Goal: Transaction & Acquisition: Purchase product/service

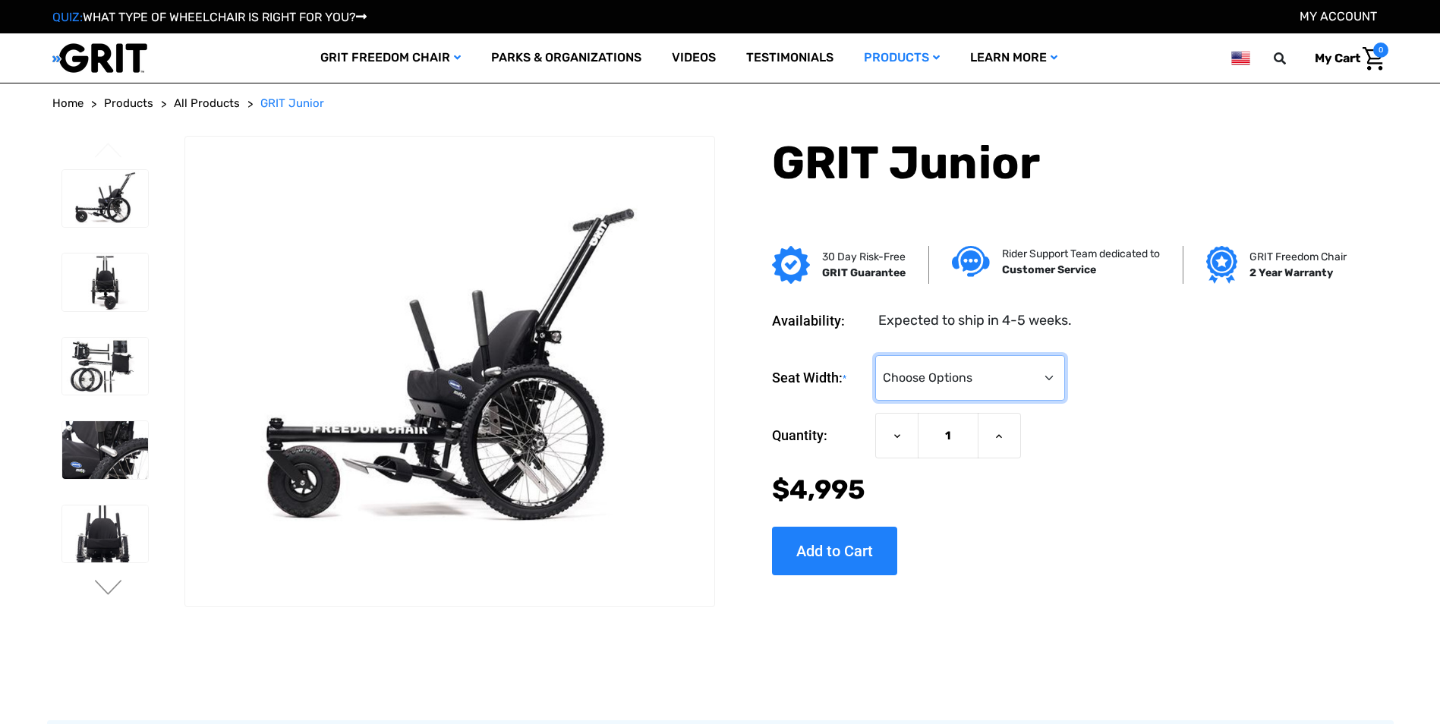
click at [1056, 378] on select "Choose Options <10" 11-12"" at bounding box center [970, 378] width 190 height 46
click at [1225, 354] on div "Seat Width: * Choose Options <10" 11-12" Current Stock: Quantity: Decrease Quan…" at bounding box center [1056, 459] width 569 height 232
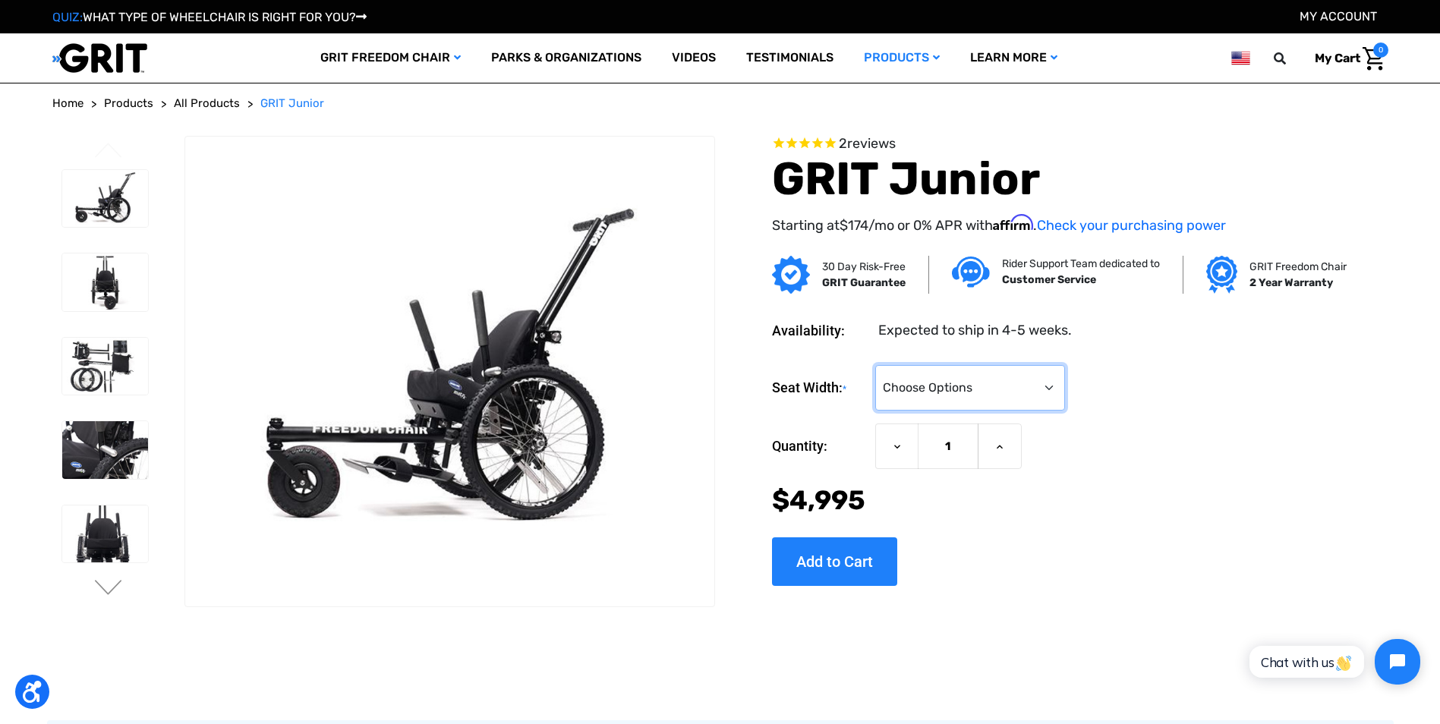
click at [1050, 390] on select "Choose Options <10" 11-12"" at bounding box center [970, 388] width 190 height 46
click at [1264, 406] on div "Seat Width: * Choose Options <10" 11-12"" at bounding box center [1056, 388] width 569 height 46
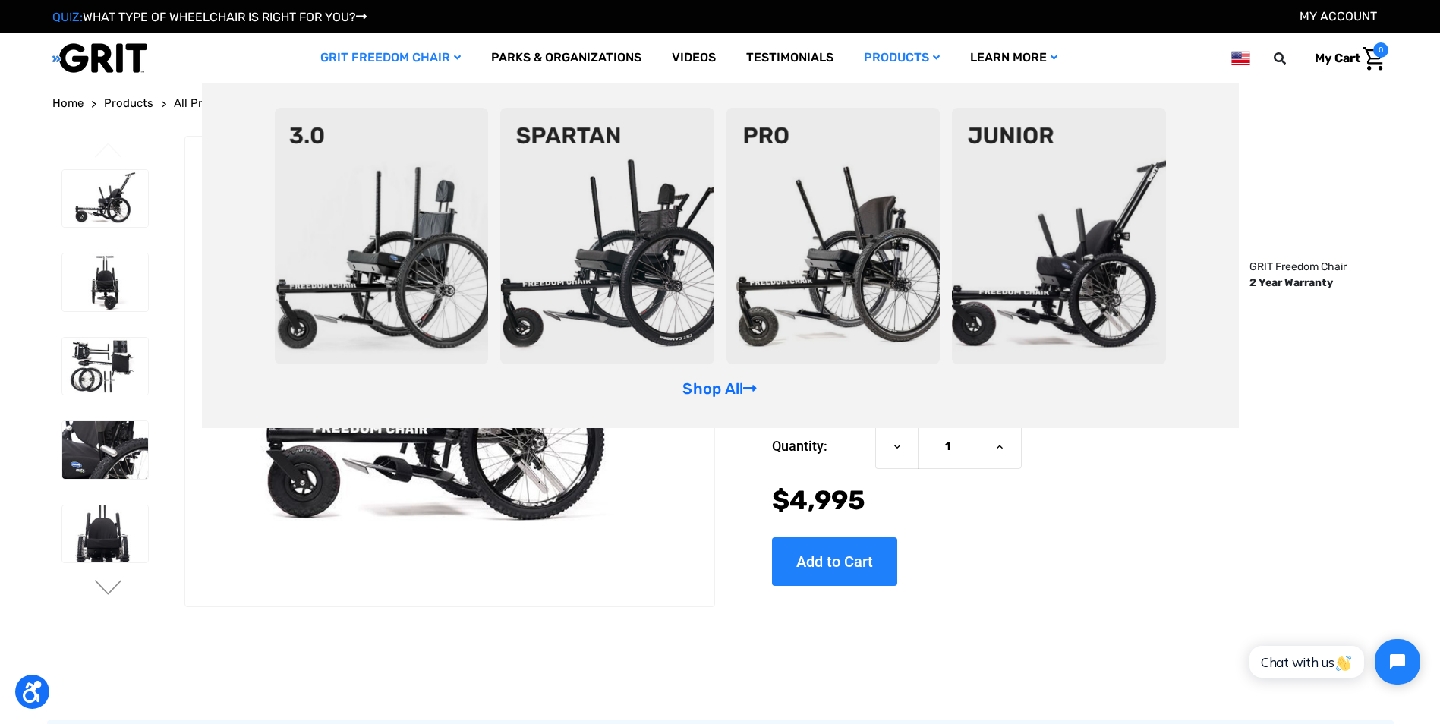
click at [422, 55] on link "GRIT Freedom Chair" at bounding box center [390, 57] width 171 height 49
click at [733, 383] on link "Shop All" at bounding box center [719, 388] width 74 height 18
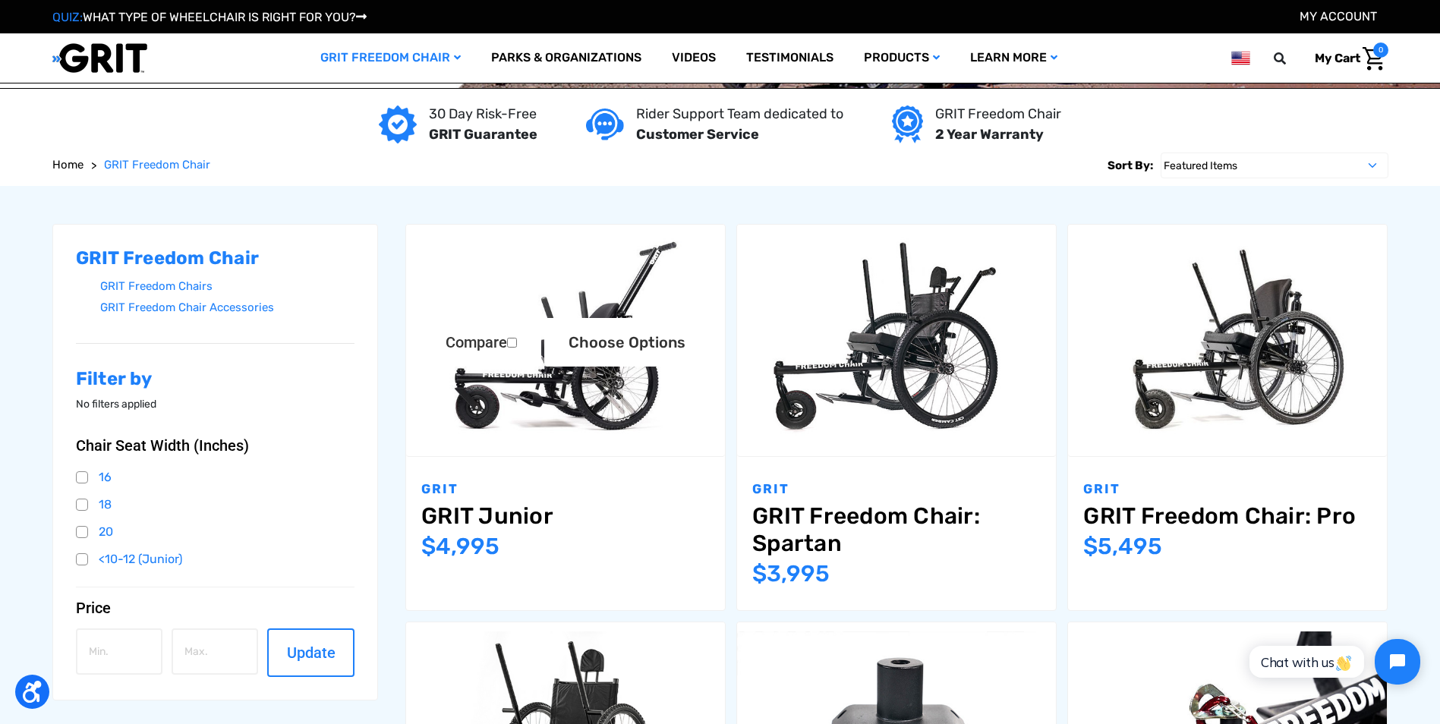
click at [606, 425] on img "GRIT Junior,$4,995.00\a" at bounding box center [565, 340] width 319 height 212
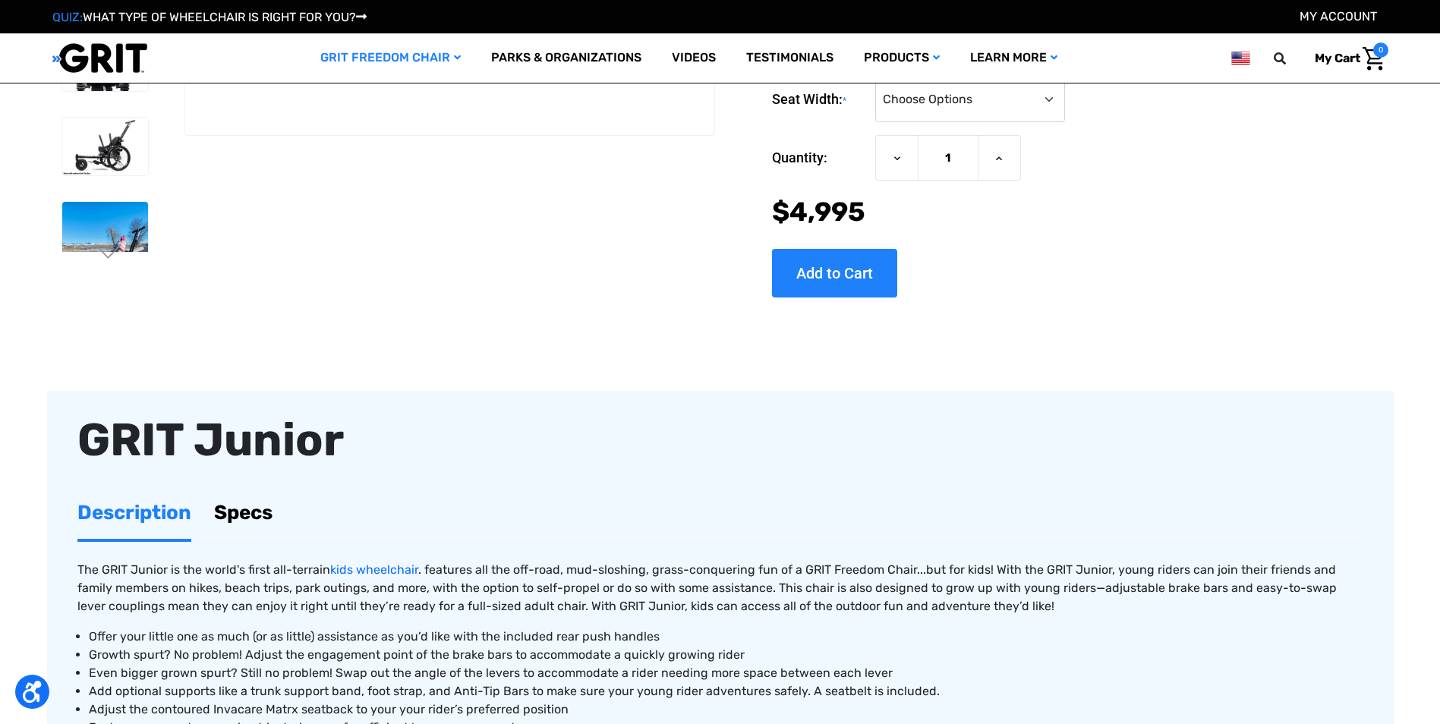
scroll to position [607, 0]
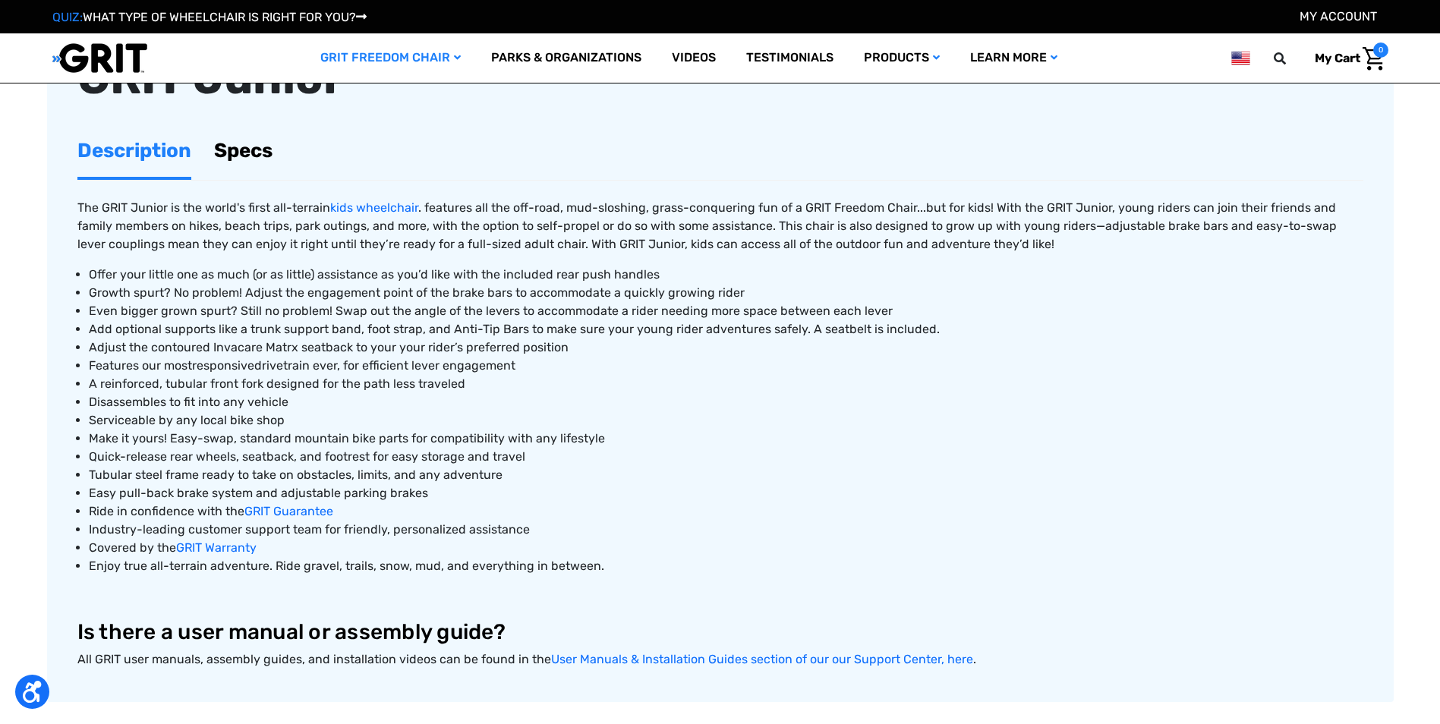
click at [249, 154] on link "Specs" at bounding box center [243, 150] width 58 height 52
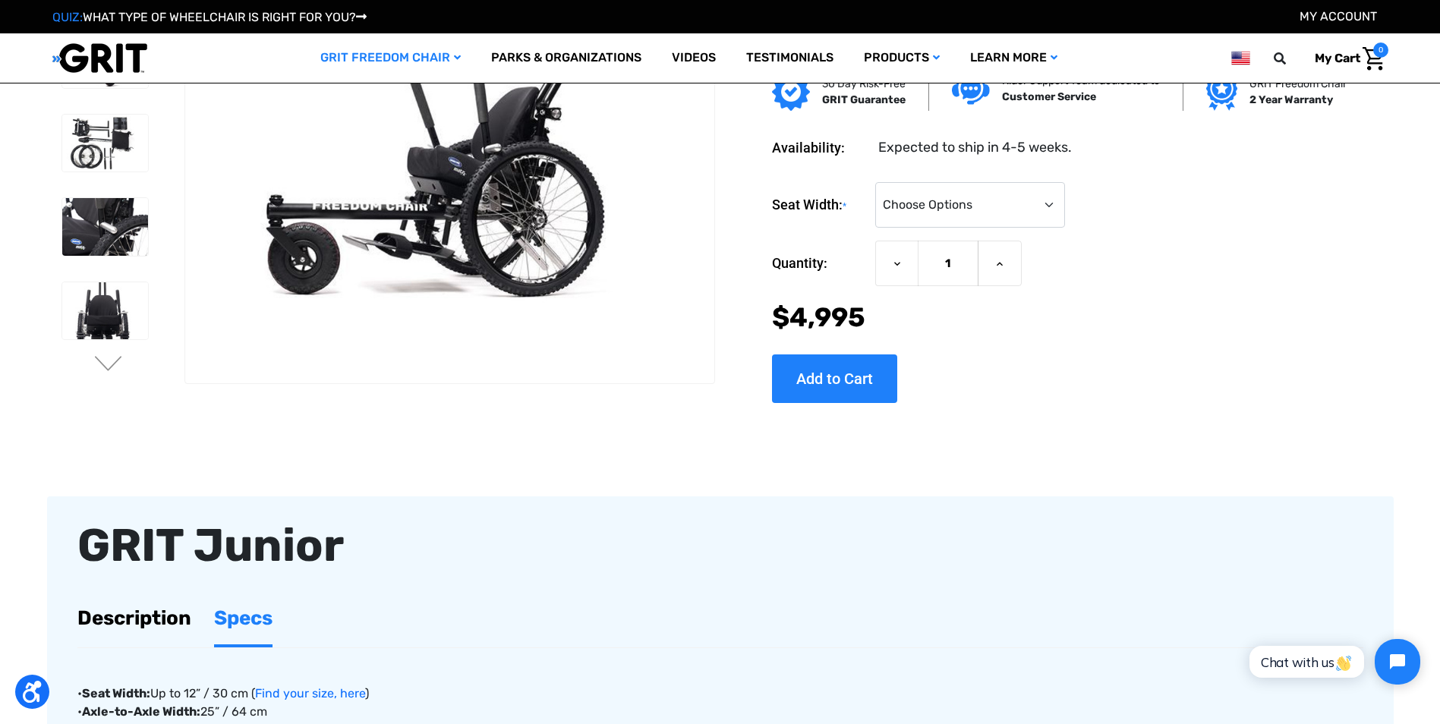
scroll to position [0, 0]
